Goal: Task Accomplishment & Management: Manage account settings

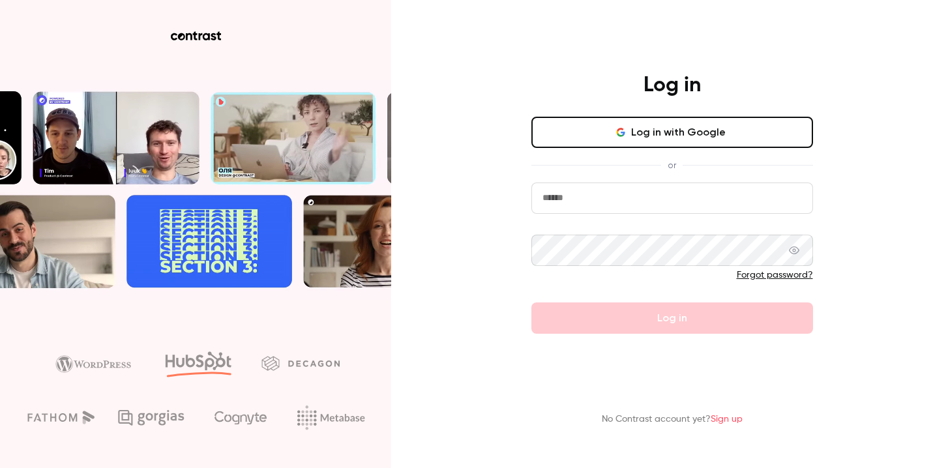
click at [586, 207] on input "email" at bounding box center [673, 198] width 282 height 31
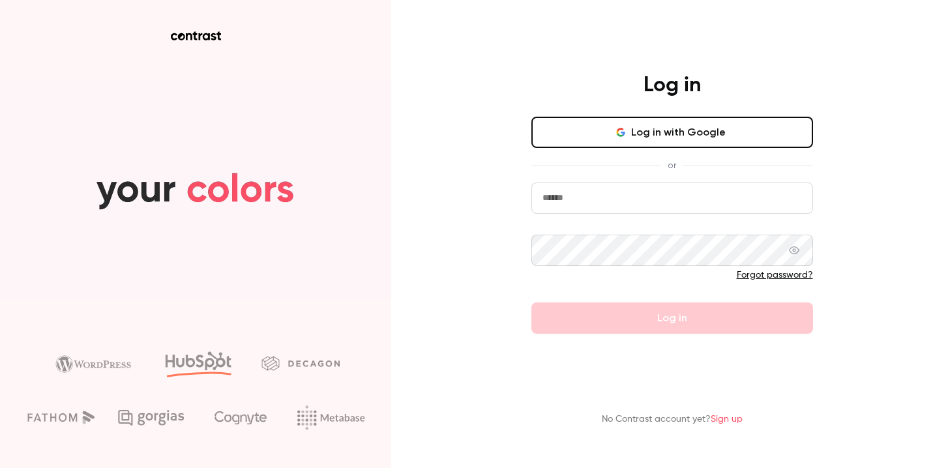
click at [614, 193] on input "email" at bounding box center [673, 198] width 282 height 31
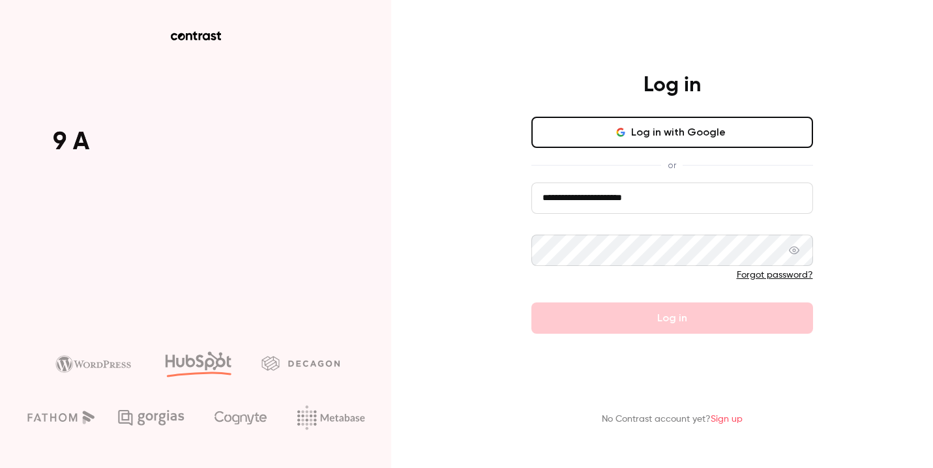
type input "**********"
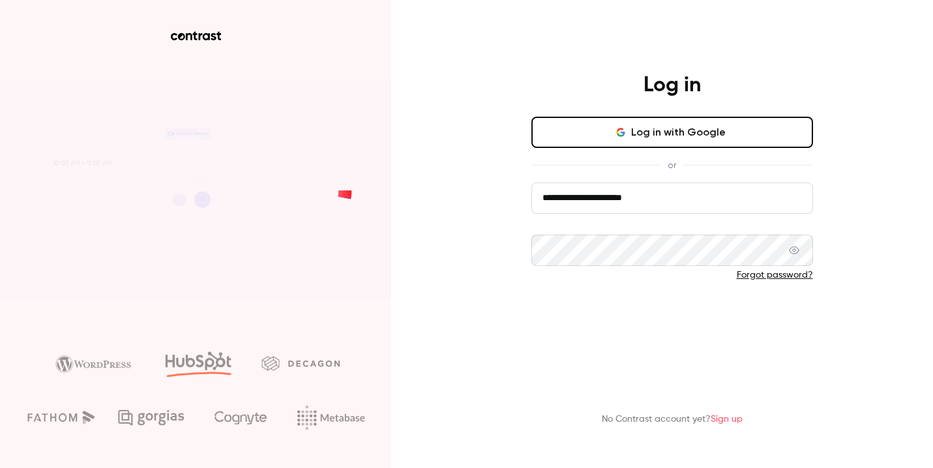
click at [657, 316] on button "Log in" at bounding box center [673, 318] width 282 height 31
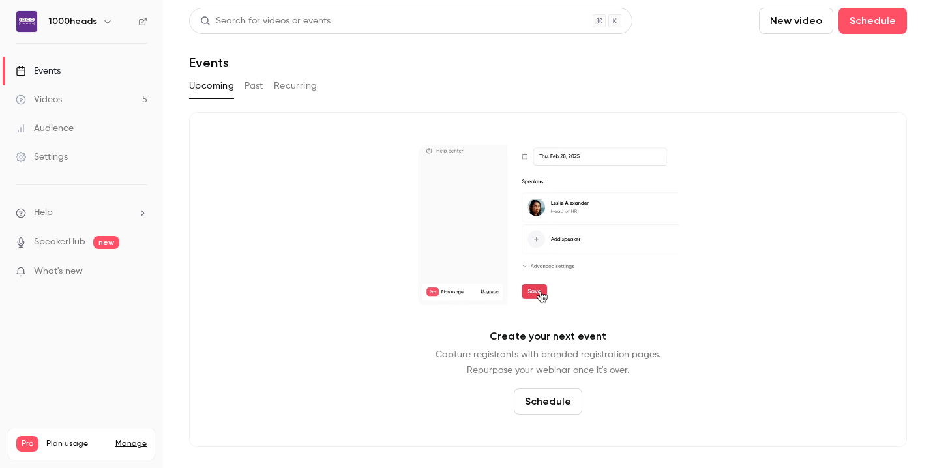
click at [138, 439] on link "Manage" at bounding box center [130, 444] width 31 height 10
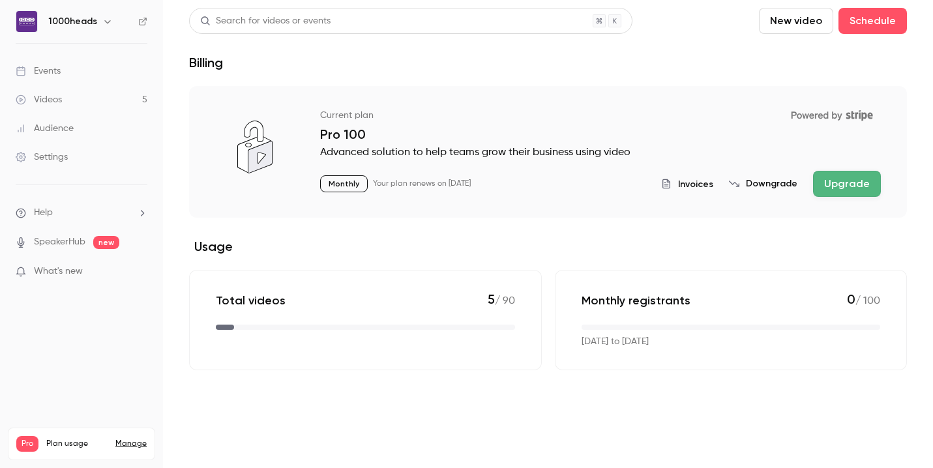
click at [695, 183] on span "Invoices" at bounding box center [695, 184] width 35 height 14
